Goal: Transaction & Acquisition: Purchase product/service

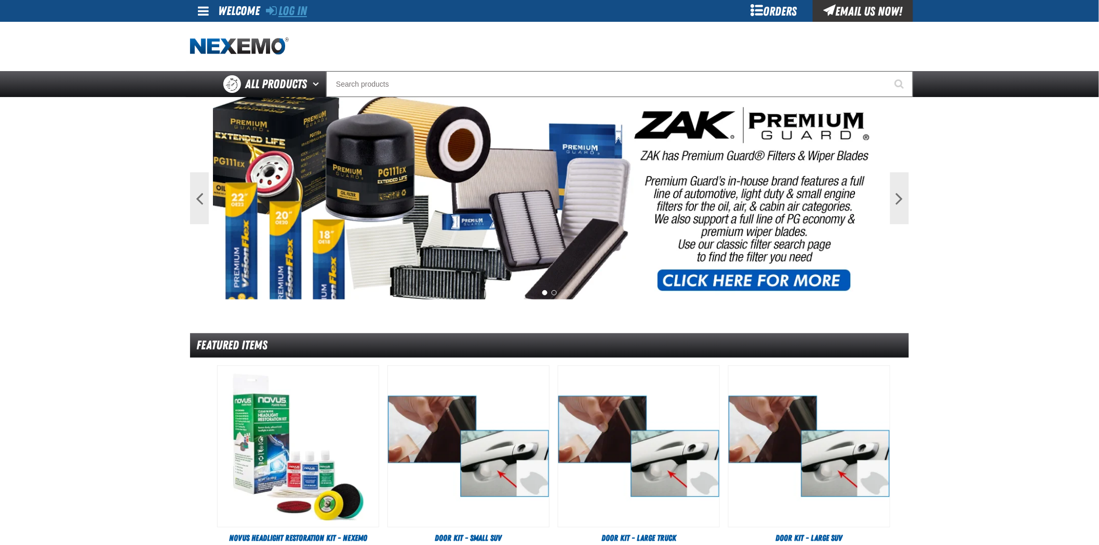
click at [292, 14] on link "Log In" at bounding box center [286, 11] width 41 height 15
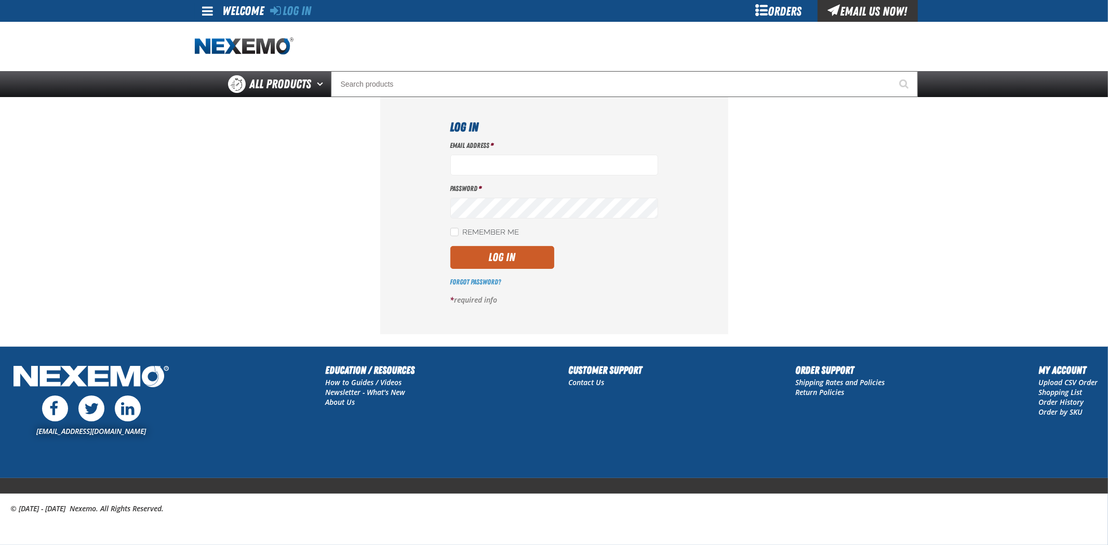
type input "rmartin17@vtaig.com"
click at [496, 230] on label "Remember Me" at bounding box center [484, 233] width 69 height 10
click at [459, 230] on input "Remember Me" at bounding box center [454, 232] width 8 height 8
checkbox input "true"
click at [504, 252] on button "Log In" at bounding box center [502, 257] width 104 height 23
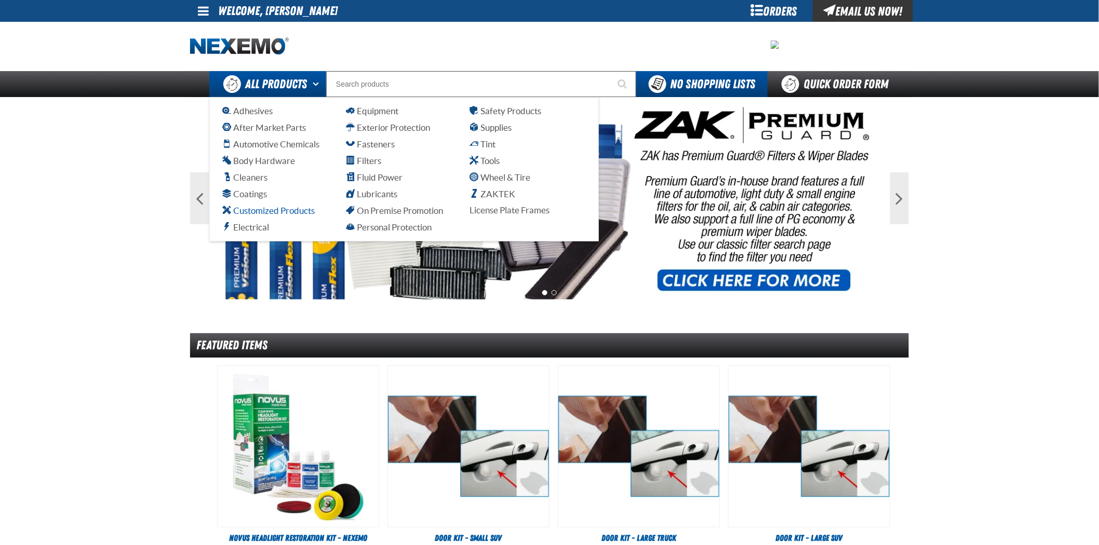
click at [269, 206] on span "Customized Products" at bounding box center [268, 211] width 92 height 10
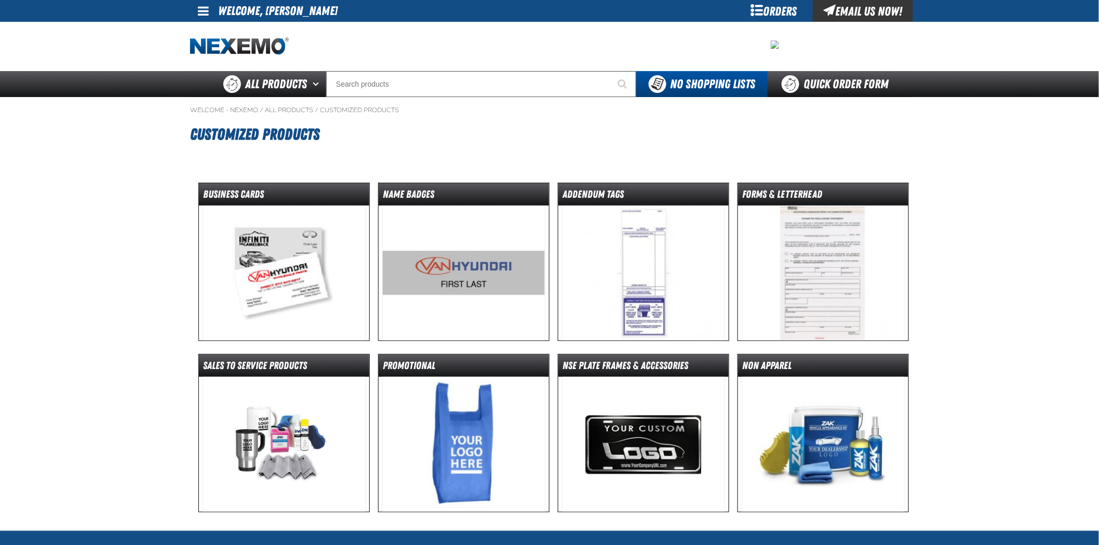
click at [203, 12] on span at bounding box center [203, 11] width 11 height 12
drag, startPoint x: 159, startPoint y: 259, endPoint x: 186, endPoint y: 229, distance: 40.1
click at [159, 258] on main "Welcome - Nexemo / All Products / Customized Products" at bounding box center [549, 314] width 1099 height 434
click at [752, 13] on div "Orders" at bounding box center [774, 11] width 78 height 22
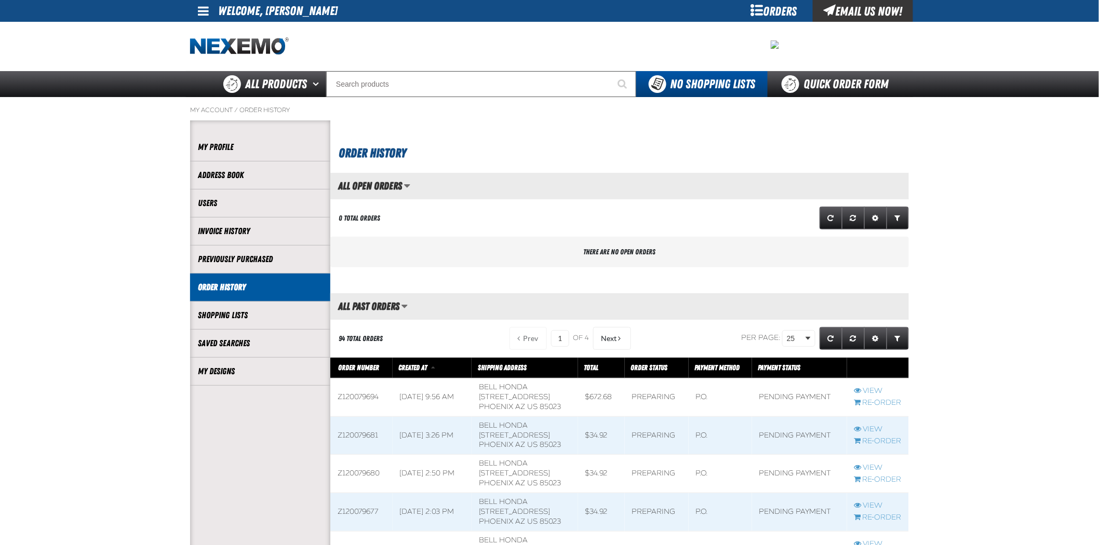
scroll to position [1, 1]
click at [238, 375] on link "My Designs" at bounding box center [260, 372] width 125 height 12
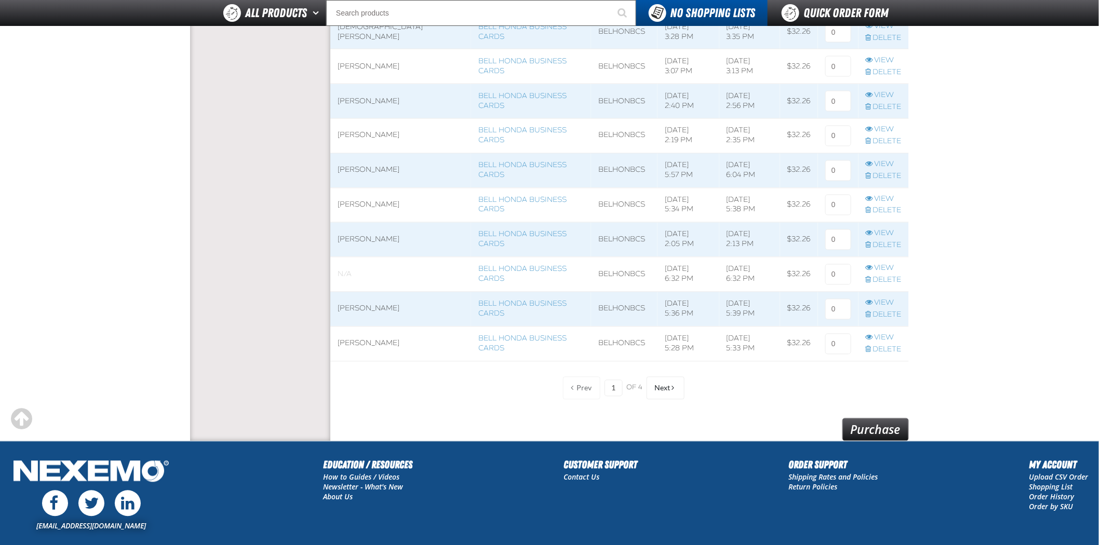
scroll to position [790, 0]
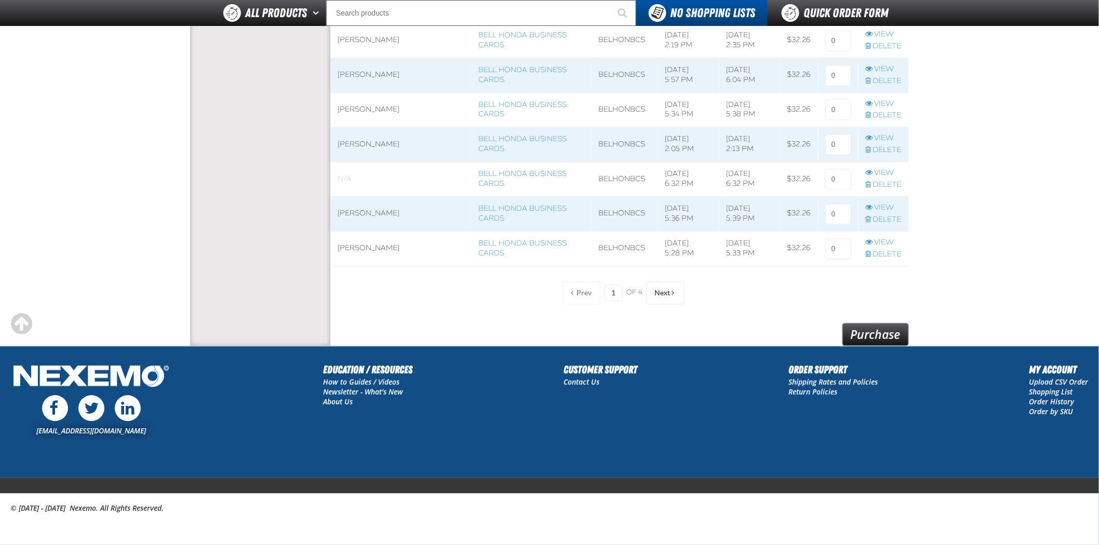
click at [627, 293] on span "of 4" at bounding box center [635, 293] width 16 height 9
click at [620, 297] on input "1" at bounding box center [614, 293] width 18 height 17
type input "4"
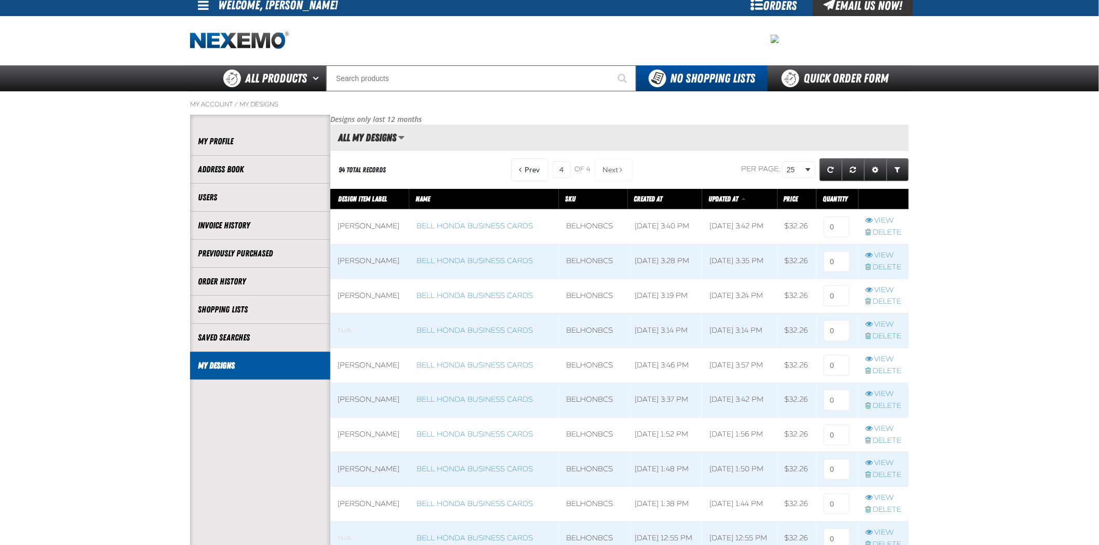
scroll to position [4, 0]
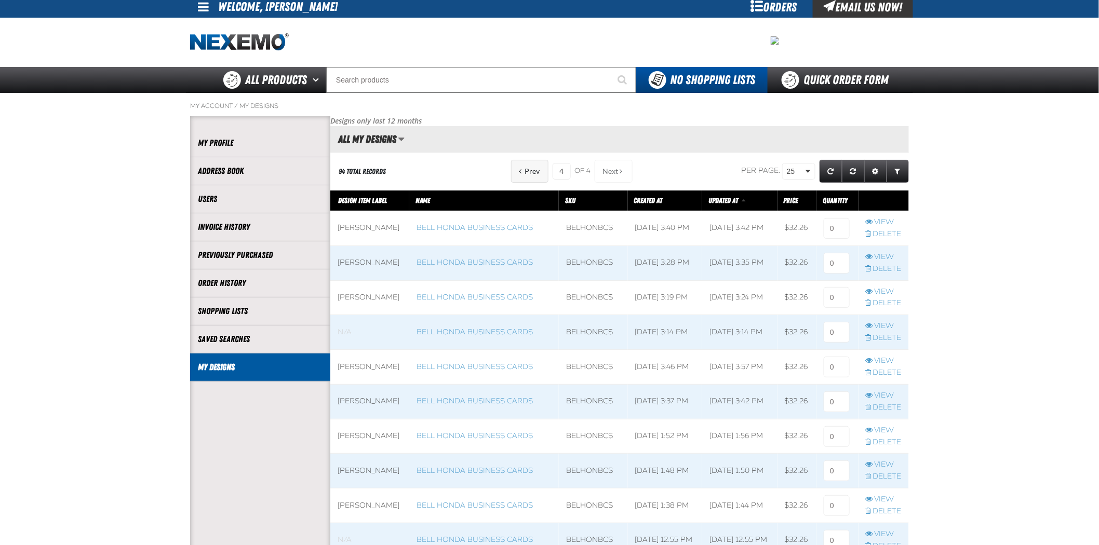
click at [512, 173] on button "Prev" at bounding box center [529, 171] width 37 height 23
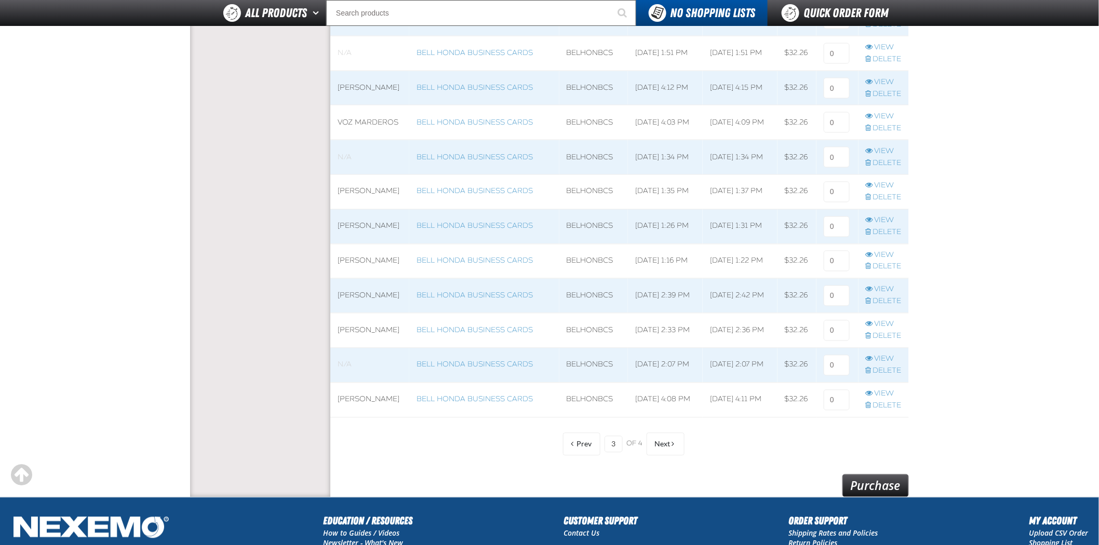
scroll to position [639, 0]
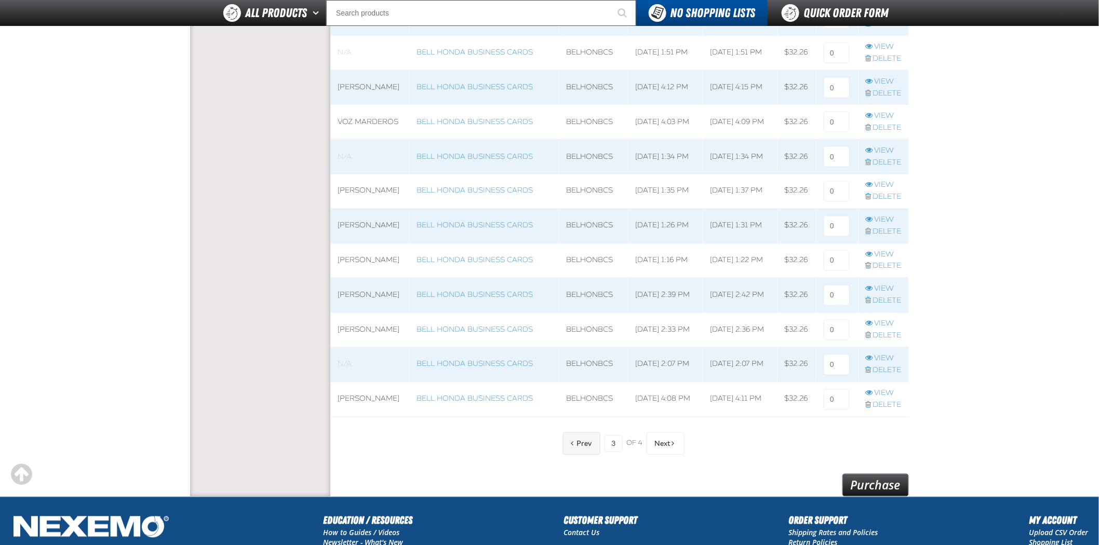
click at [585, 444] on span "Prev" at bounding box center [584, 444] width 15 height 8
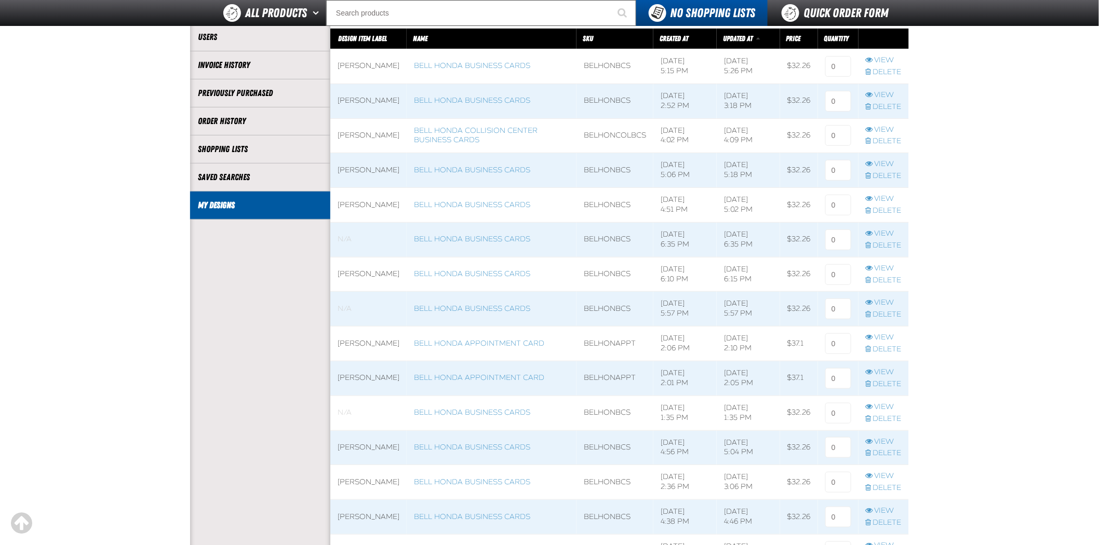
scroll to position [120, 0]
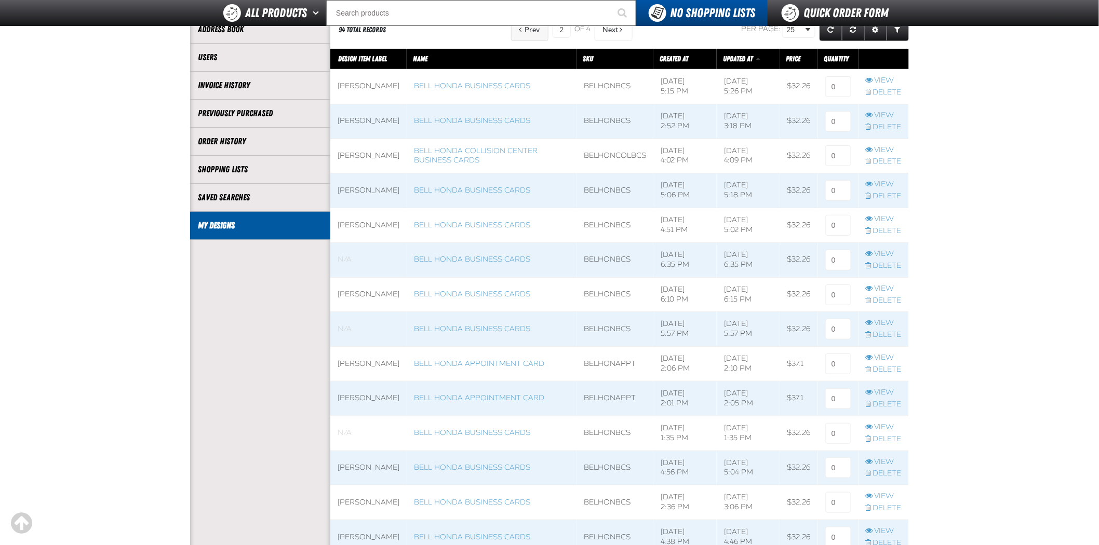
click at [537, 40] on button "Prev" at bounding box center [529, 29] width 37 height 23
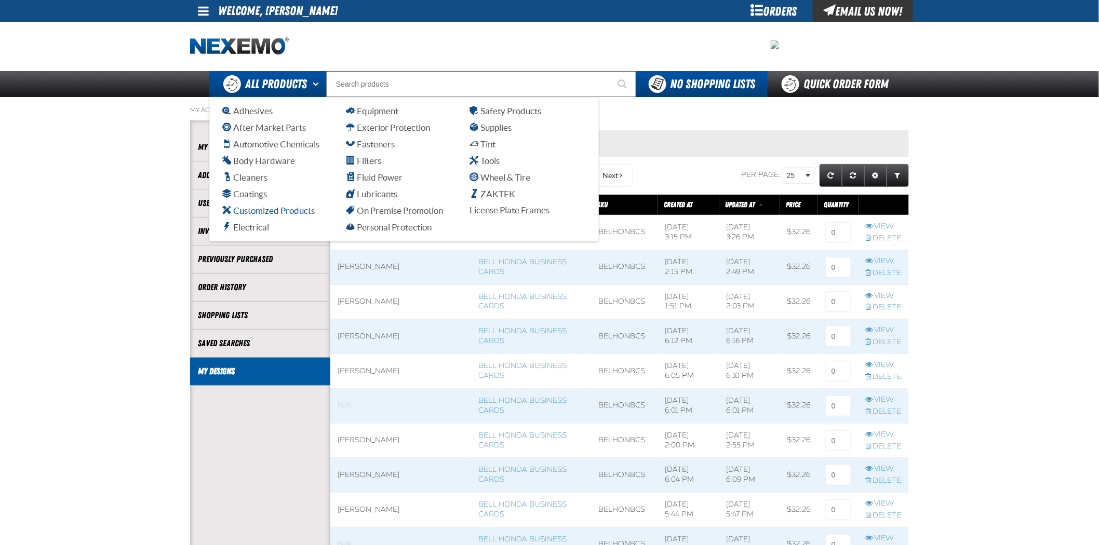
click at [276, 211] on span "Customized Products" at bounding box center [268, 211] width 92 height 10
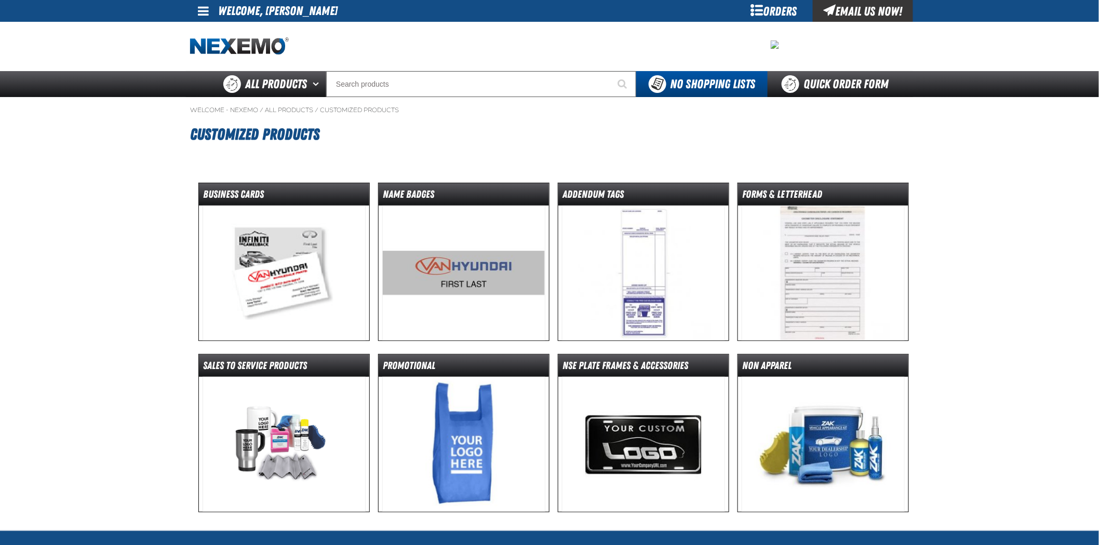
click at [204, 271] on img at bounding box center [285, 273] width 164 height 135
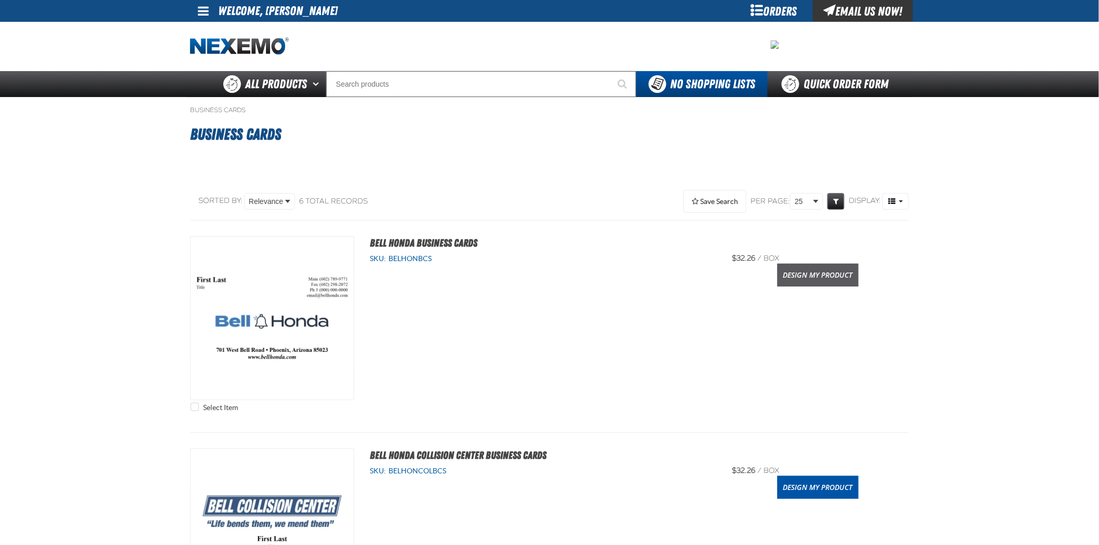
click at [845, 275] on link "Design My Product" at bounding box center [817, 275] width 81 height 23
